Goal: Task Accomplishment & Management: Use online tool/utility

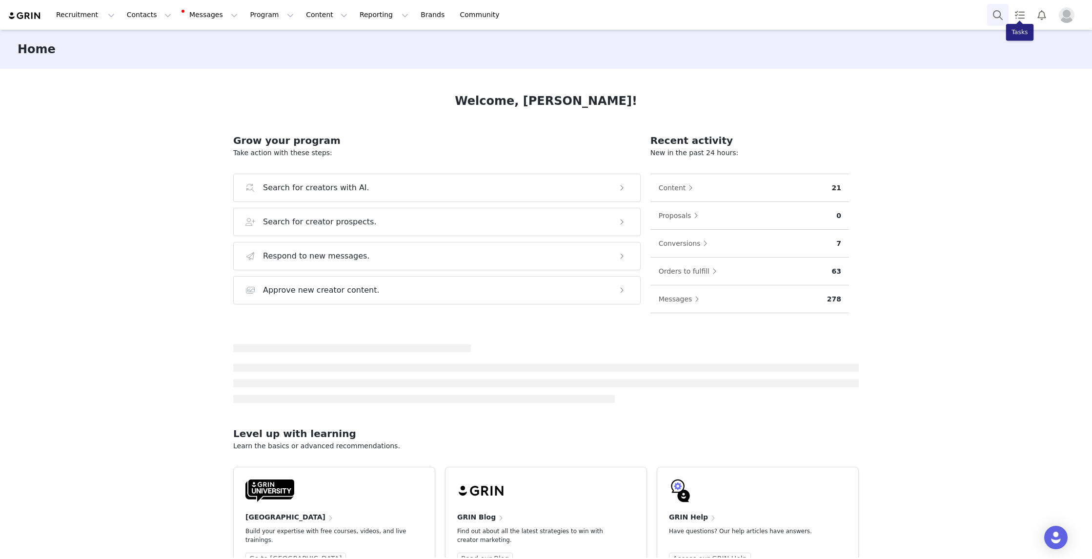
click at [996, 11] on button "Search" at bounding box center [997, 15] width 21 height 22
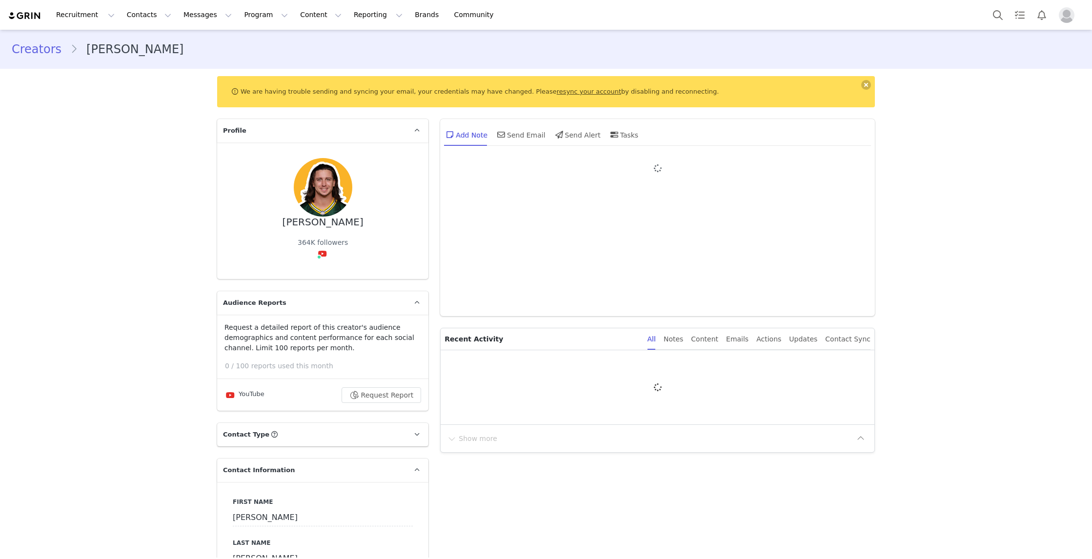
type input "+1 ([GEOGRAPHIC_DATA])"
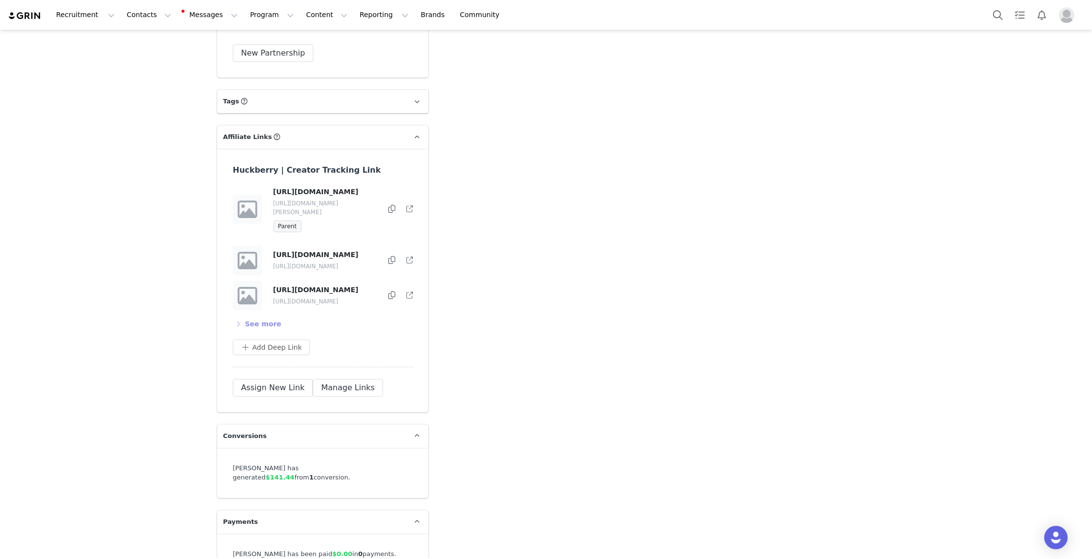
click at [259, 316] on button "See more" at bounding box center [257, 324] width 49 height 16
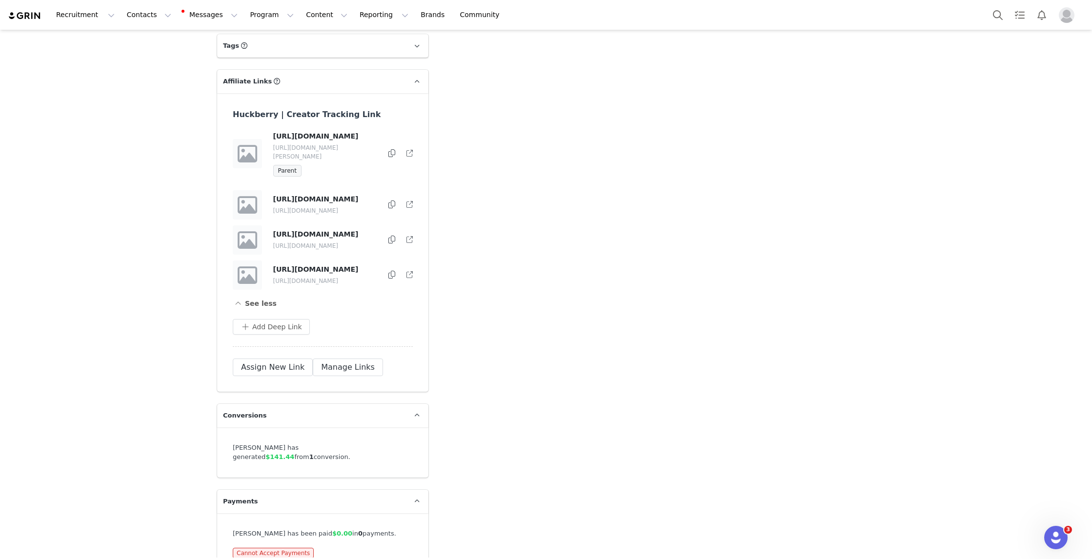
click at [338, 308] on div "[URL][DOMAIN_NAME] [URL][DOMAIN_NAME] [URL][DOMAIN_NAME] [URL][DOMAIN_NAME] [UR…" at bounding box center [323, 250] width 180 height 121
click at [274, 321] on button "Add Deep Link" at bounding box center [271, 327] width 77 height 16
click at [307, 368] on input "text" at bounding box center [318, 367] width 156 height 16
paste input "[URL][DOMAIN_NAME]"
type input "[URL][DOMAIN_NAME]"
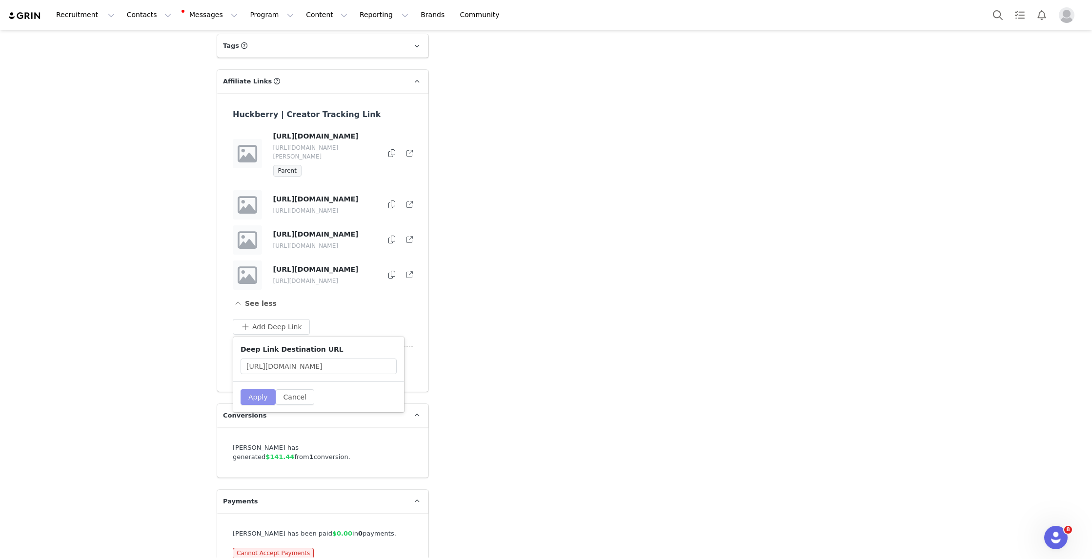
click at [250, 389] on button "Apply" at bounding box center [257, 397] width 35 height 16
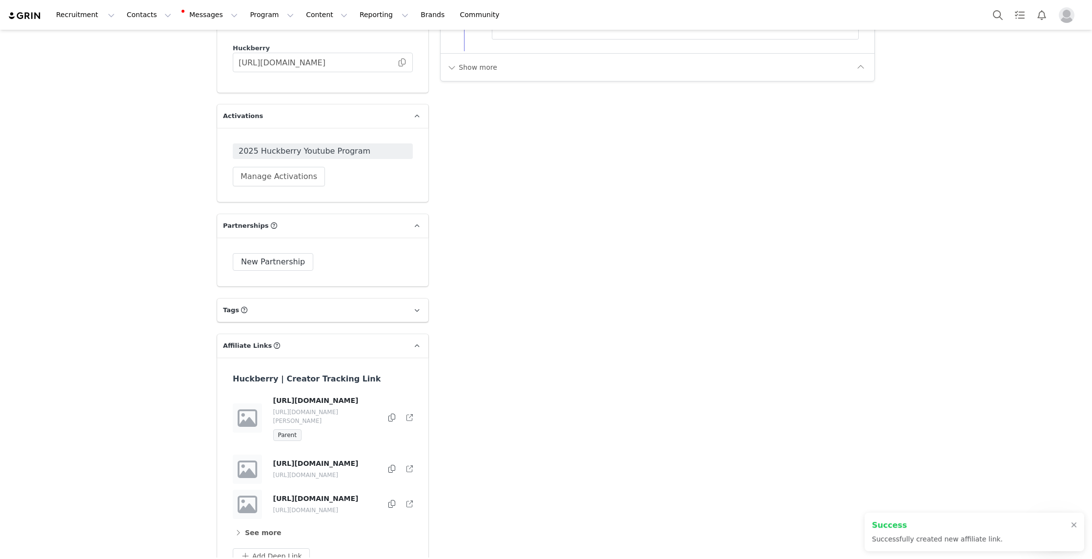
scroll to position [1408, 0]
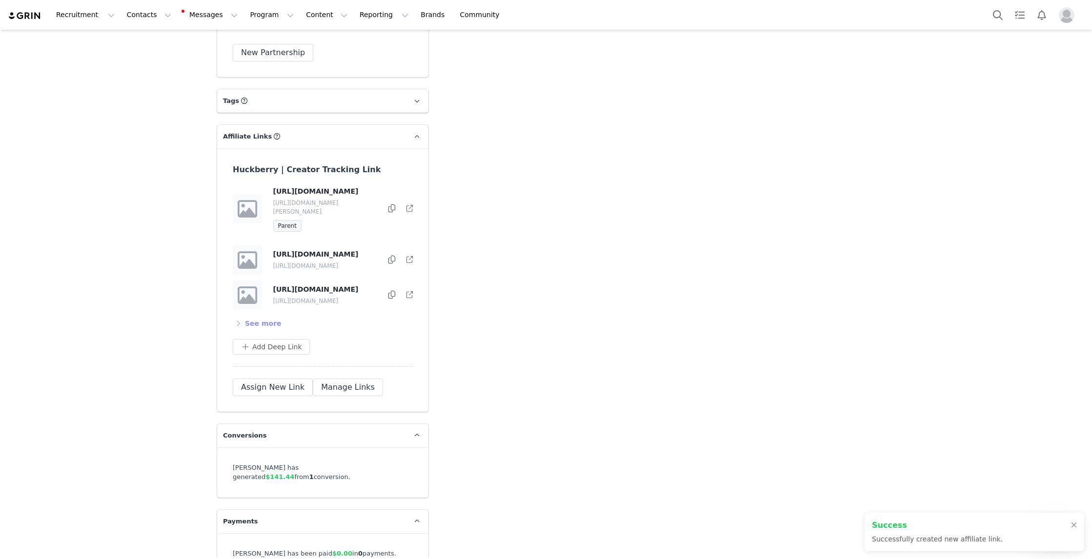
click at [246, 316] on button "See more" at bounding box center [257, 324] width 49 height 16
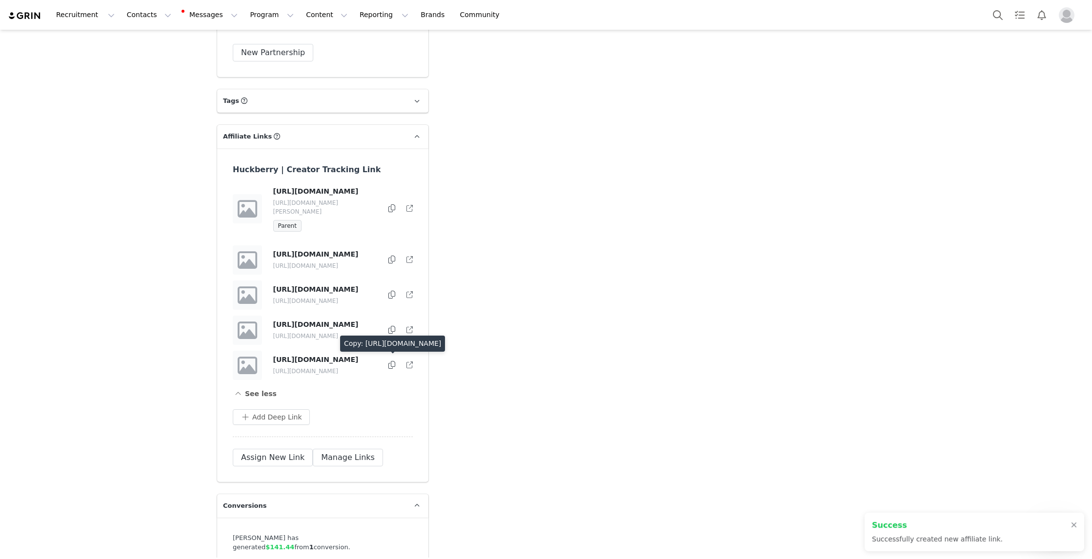
click at [388, 363] on icon at bounding box center [391, 365] width 7 height 8
